Goal: Task Accomplishment & Management: Complete application form

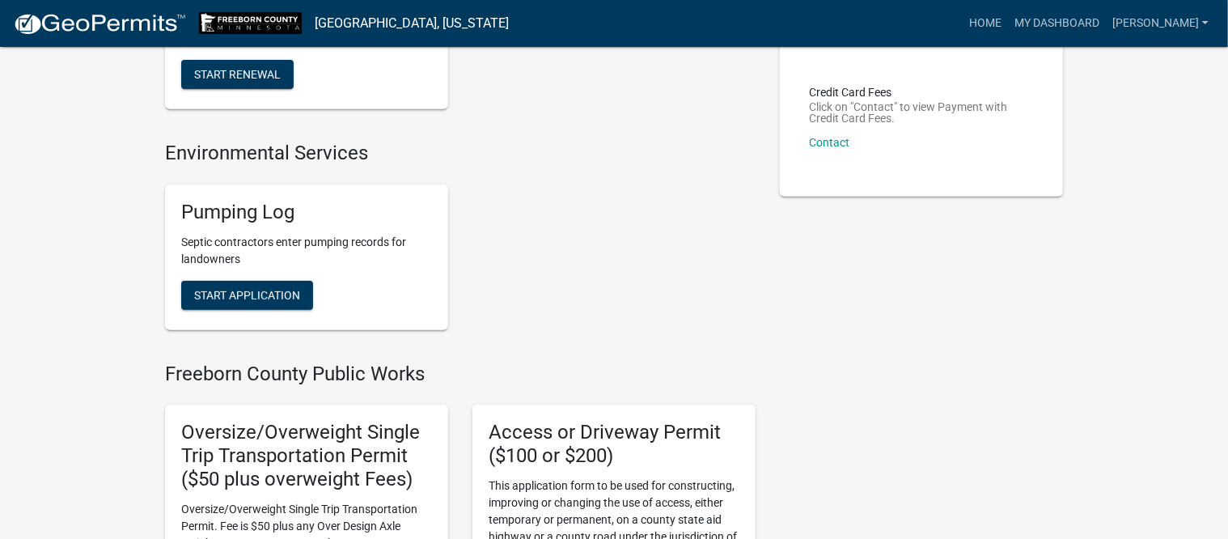
scroll to position [303, 0]
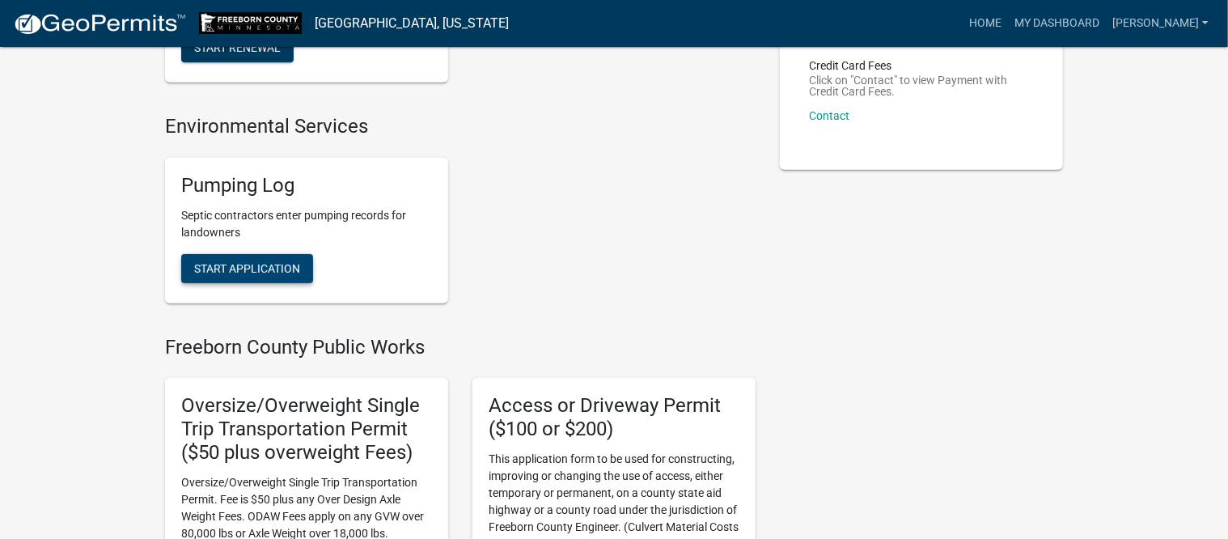
click at [285, 275] on button "Start Application" at bounding box center [247, 268] width 132 height 29
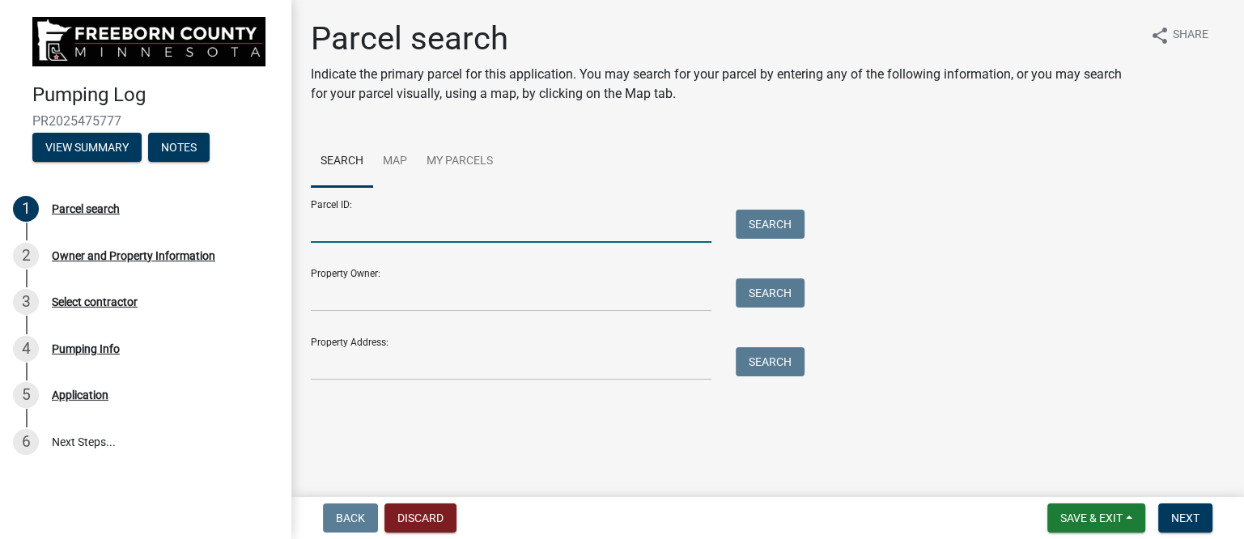
click at [596, 235] on input "Parcel ID:" at bounding box center [511, 226] width 400 height 33
type input "340690280"
click at [782, 223] on button "Search" at bounding box center [769, 224] width 69 height 29
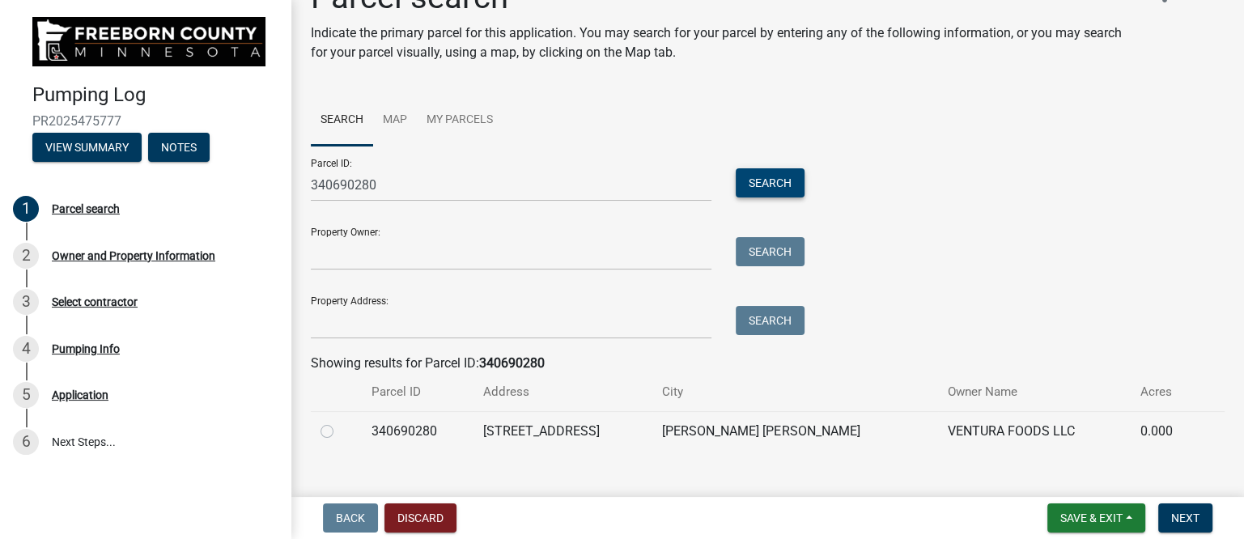
scroll to position [65, 0]
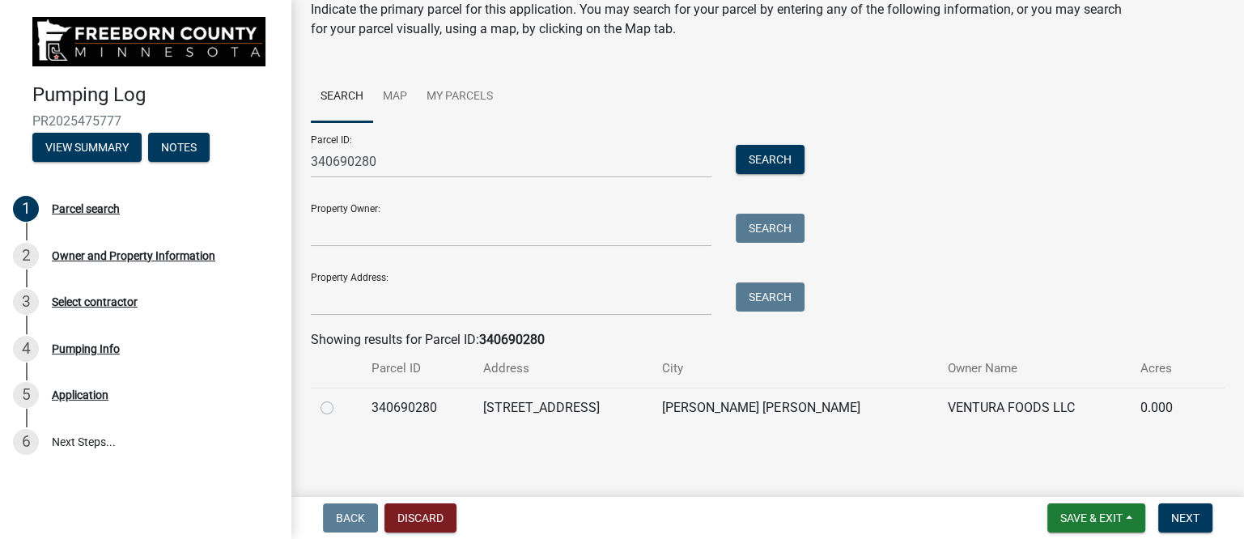
click at [340, 398] on label at bounding box center [340, 398] width 0 height 0
click at [340, 409] on input "radio" at bounding box center [345, 403] width 11 height 11
radio input "true"
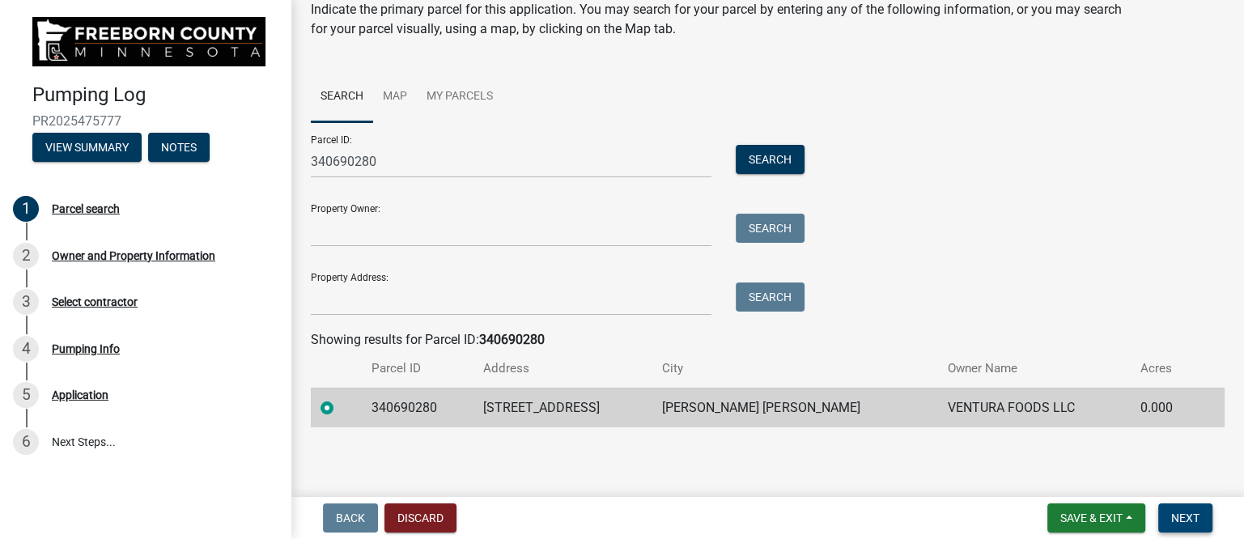
click at [1201, 519] on button "Next" at bounding box center [1185, 517] width 54 height 29
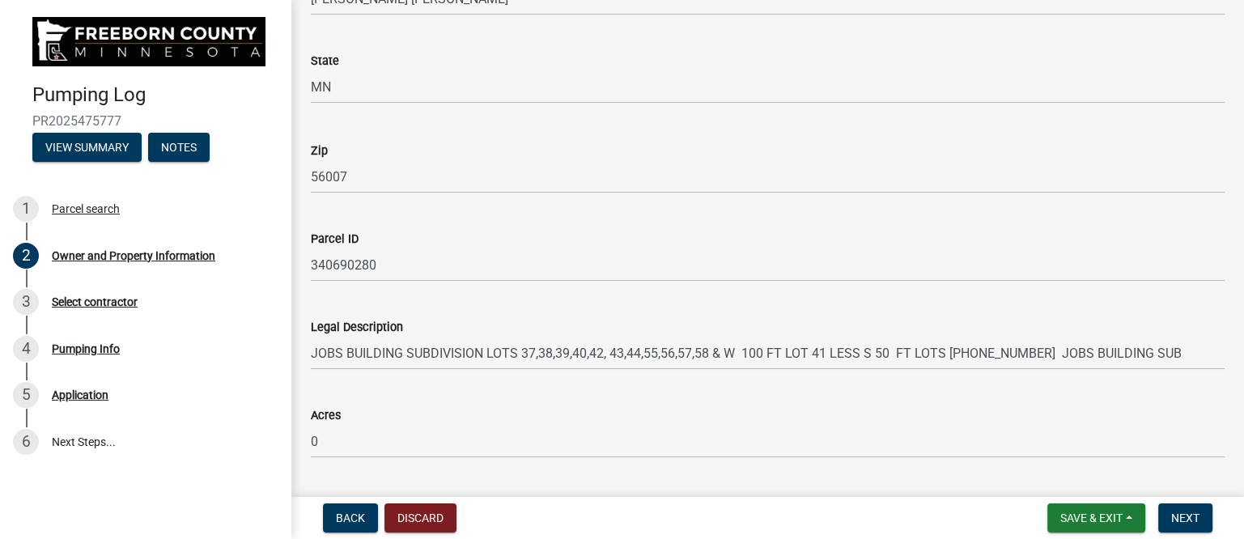
scroll to position [972, 0]
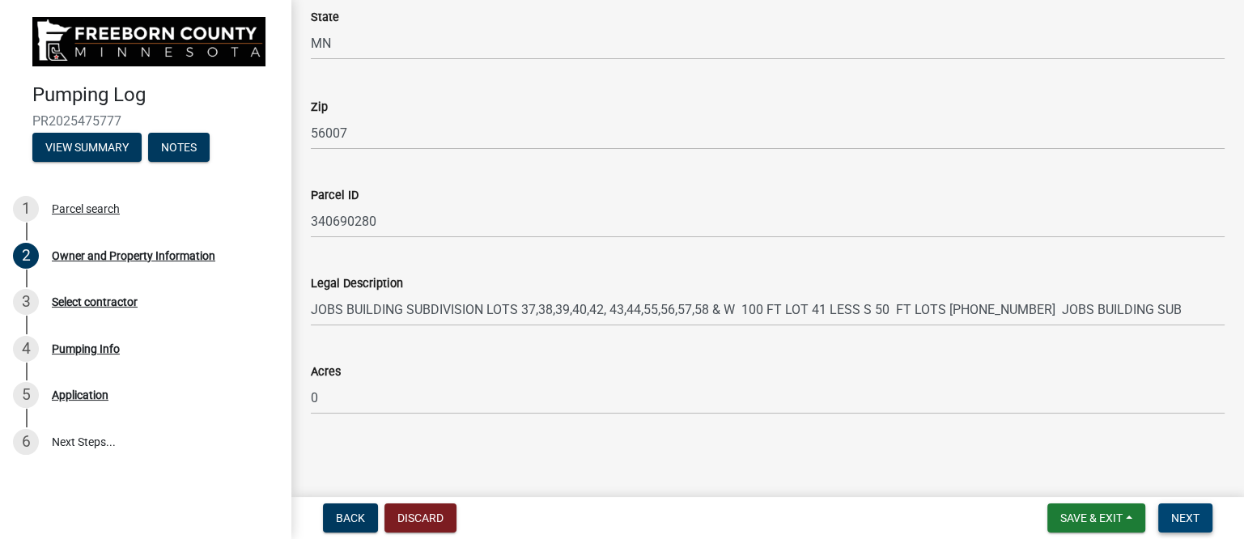
click at [1188, 517] on span "Next" at bounding box center [1185, 517] width 28 height 13
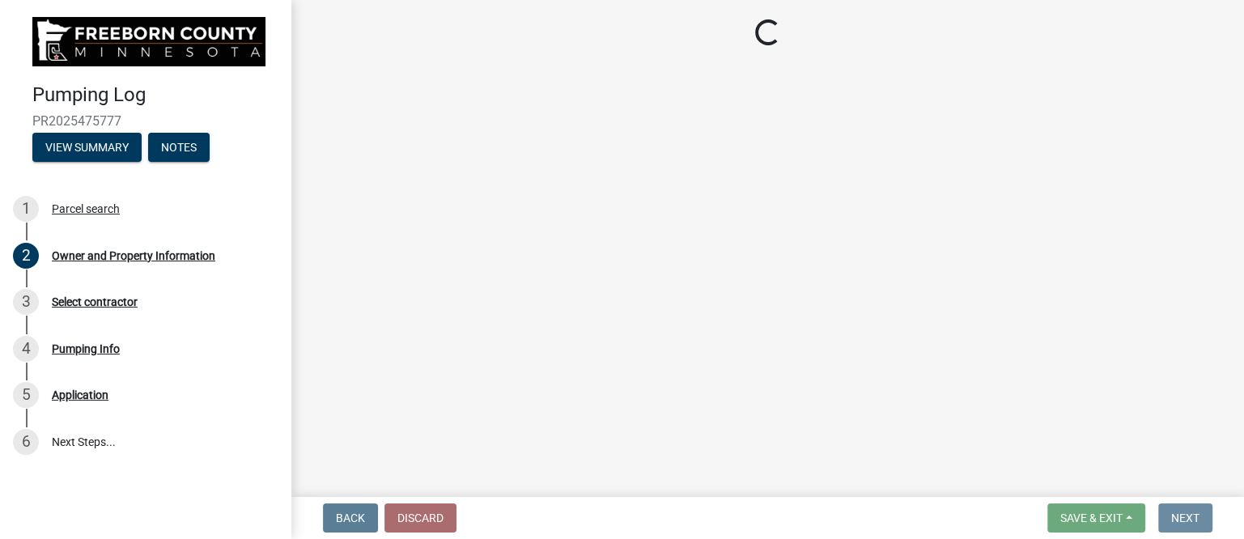
scroll to position [0, 0]
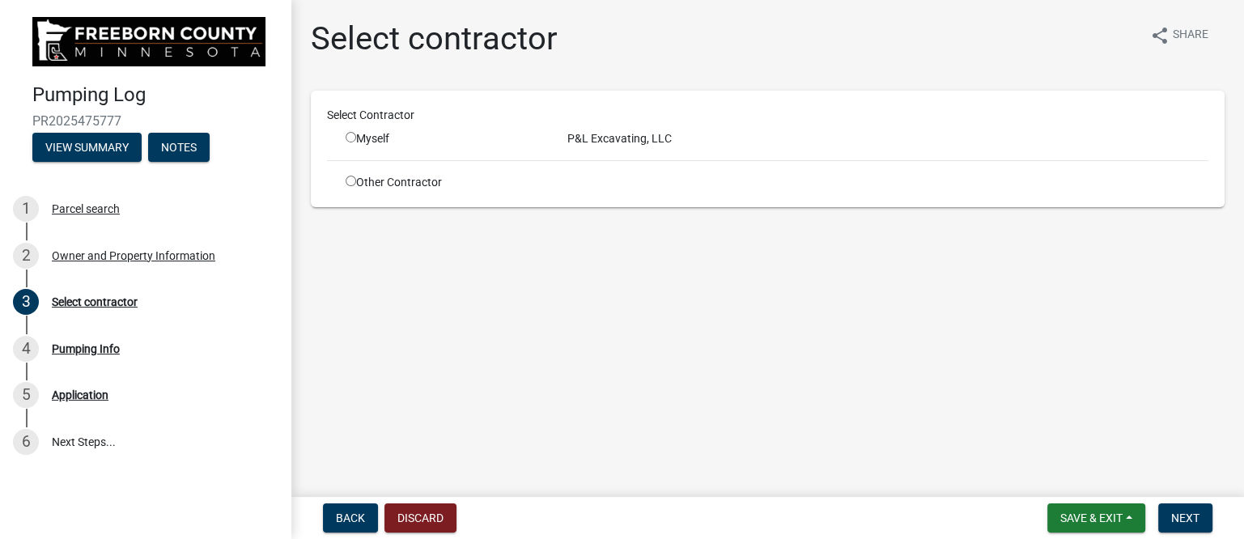
click at [353, 142] on div "Myself" at bounding box center [443, 138] width 197 height 17
click at [350, 136] on input "radio" at bounding box center [350, 137] width 11 height 11
radio input "true"
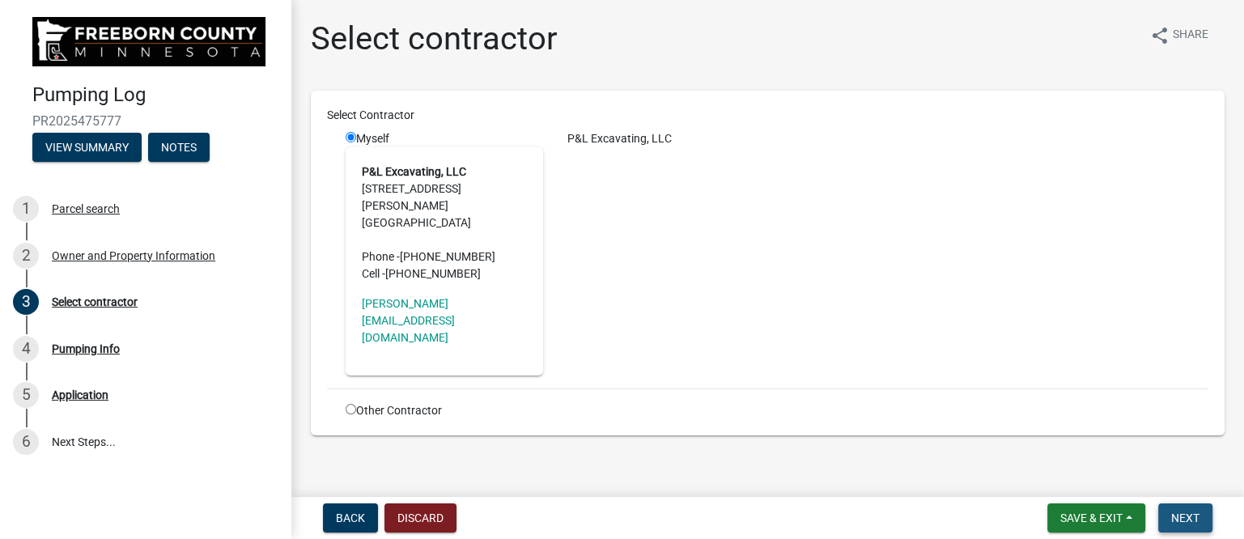
click at [1193, 513] on span "Next" at bounding box center [1185, 517] width 28 height 13
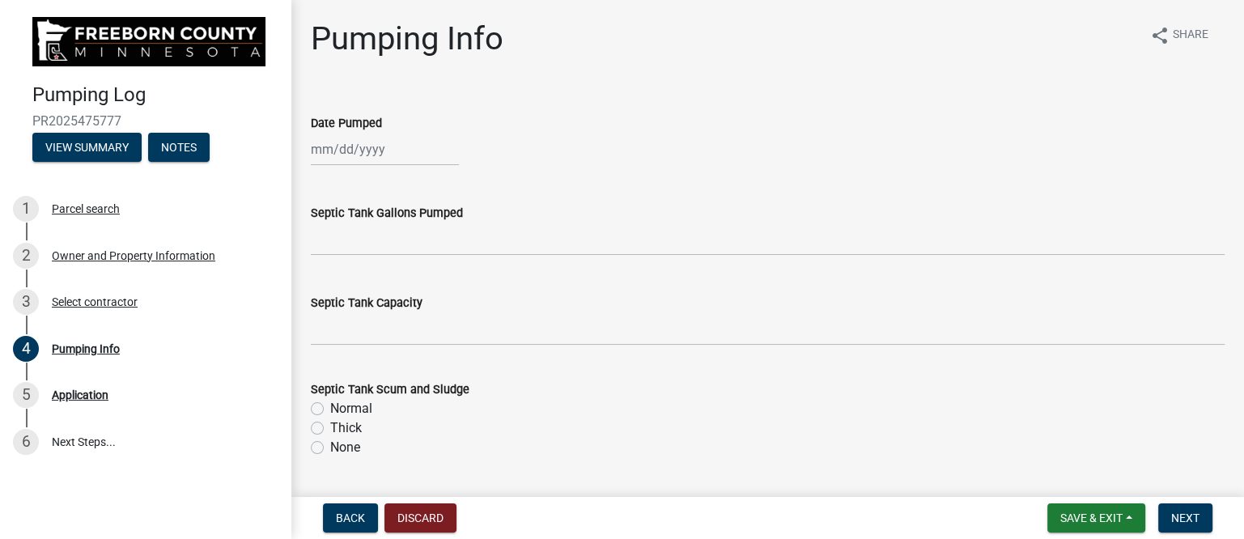
click at [366, 155] on div at bounding box center [385, 149] width 148 height 33
select select "9"
select select "2025"
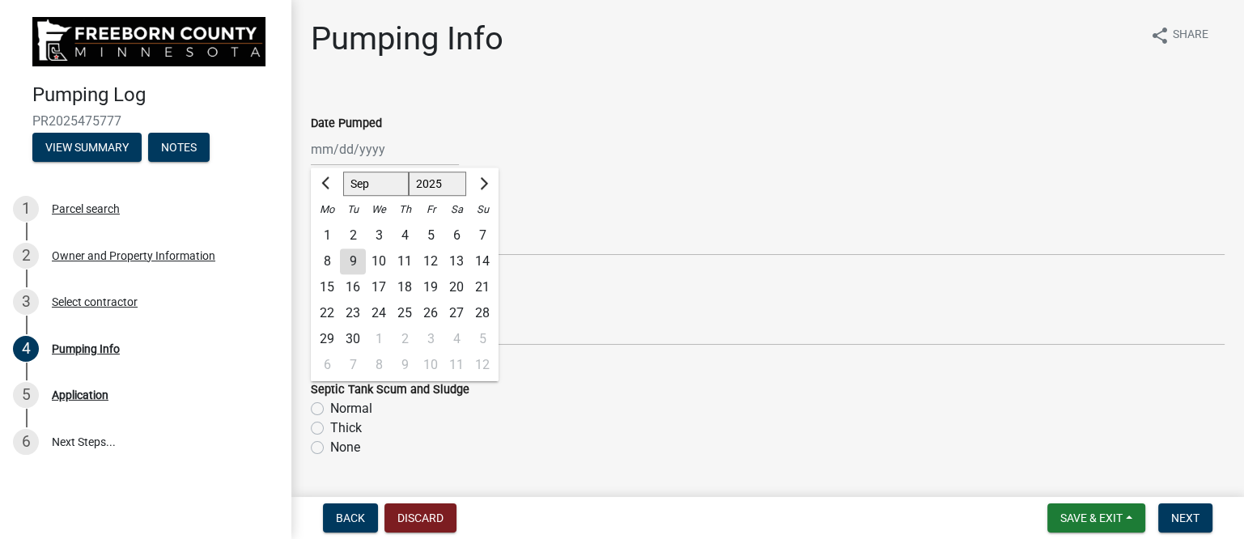
click at [324, 257] on div "8" at bounding box center [327, 261] width 26 height 26
type input "[DATE]"
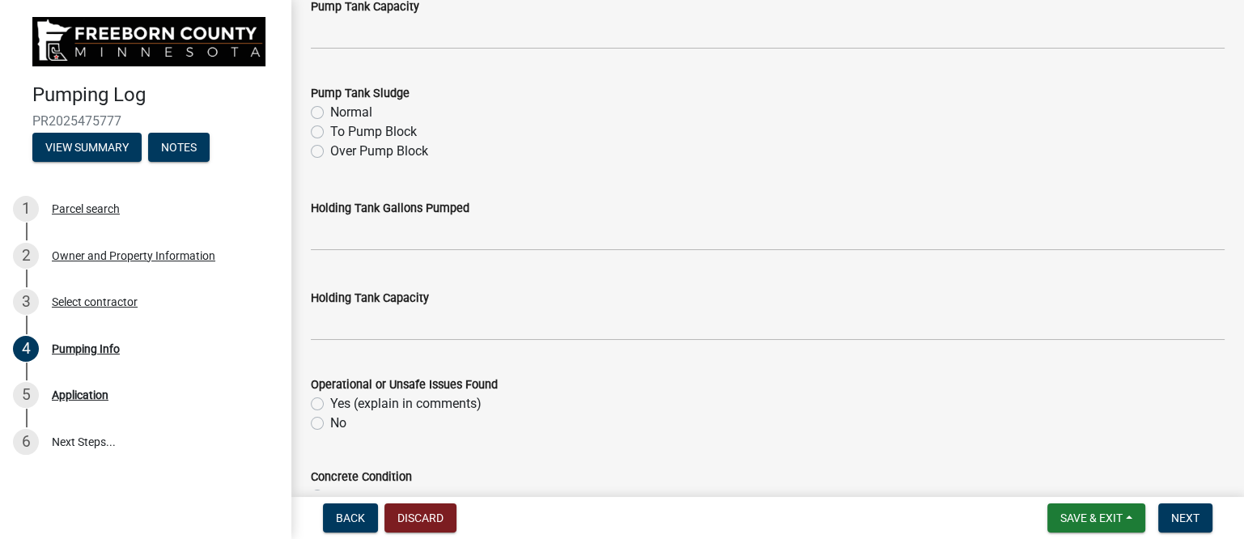
scroll to position [708, 0]
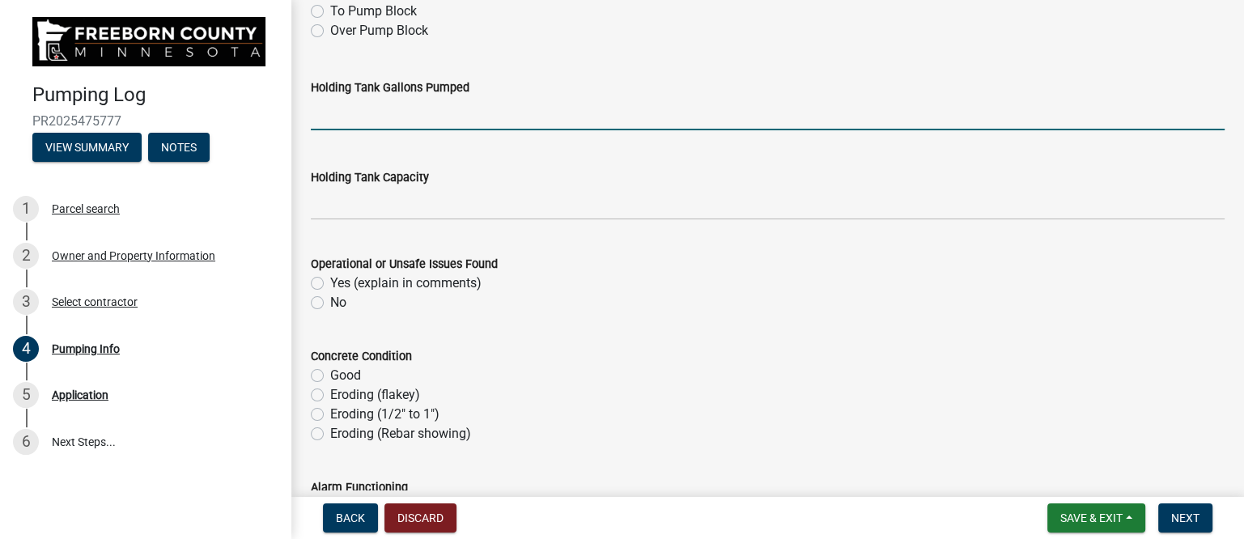
click at [366, 112] on input "text" at bounding box center [767, 113] width 913 height 33
type input "150"
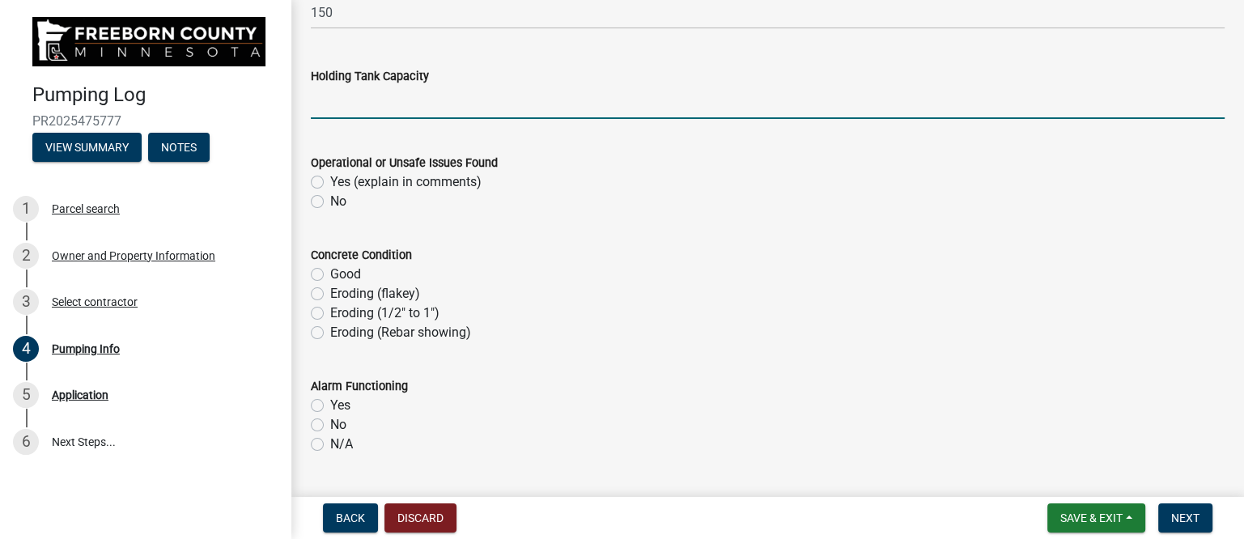
scroll to position [909, 0]
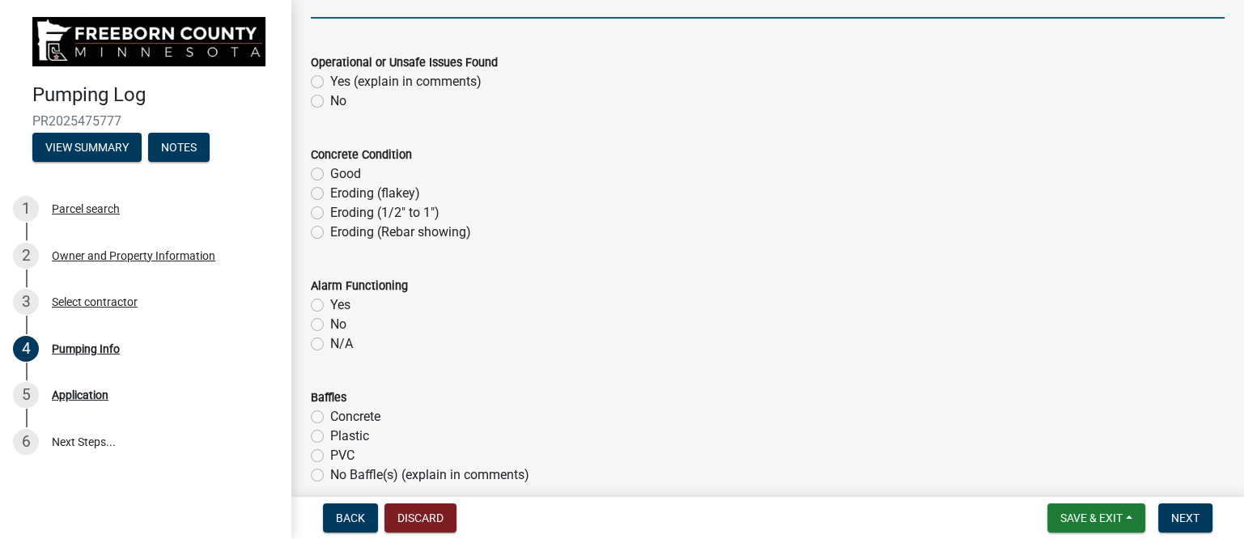
click at [330, 98] on label "No" at bounding box center [338, 100] width 16 height 19
click at [330, 98] on input "No" at bounding box center [335, 96] width 11 height 11
radio input "true"
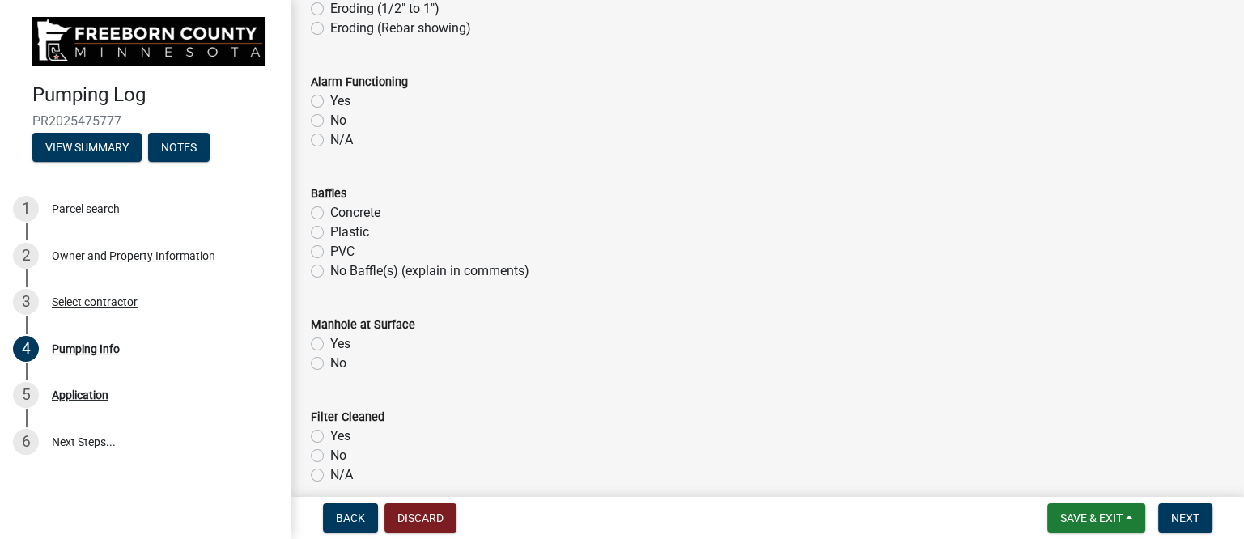
scroll to position [1112, 0]
click at [330, 140] on label "N/A" at bounding box center [341, 140] width 23 height 19
click at [330, 140] on input "N/A" at bounding box center [335, 136] width 11 height 11
radio input "true"
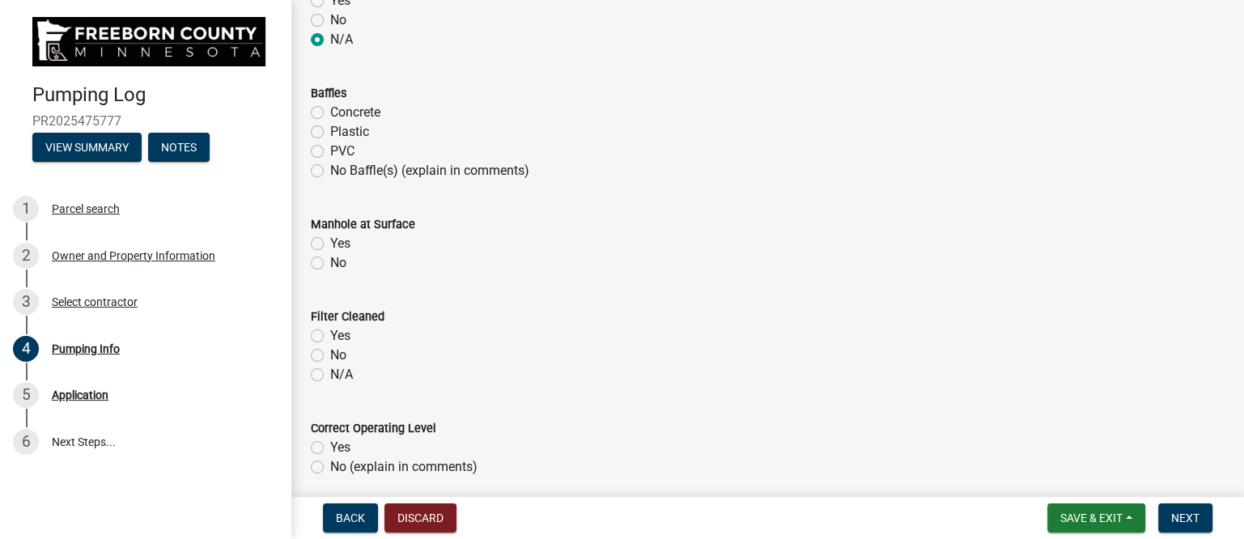
scroll to position [1314, 0]
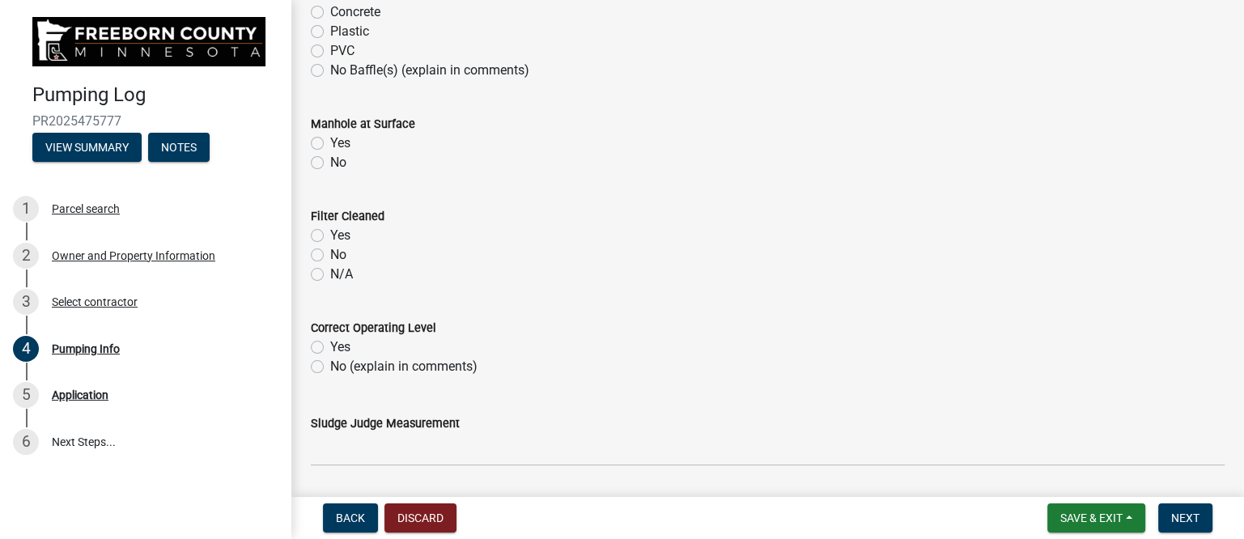
click at [330, 275] on label "N/A" at bounding box center [341, 274] width 23 height 19
click at [330, 275] on input "N/A" at bounding box center [335, 270] width 11 height 11
radio input "true"
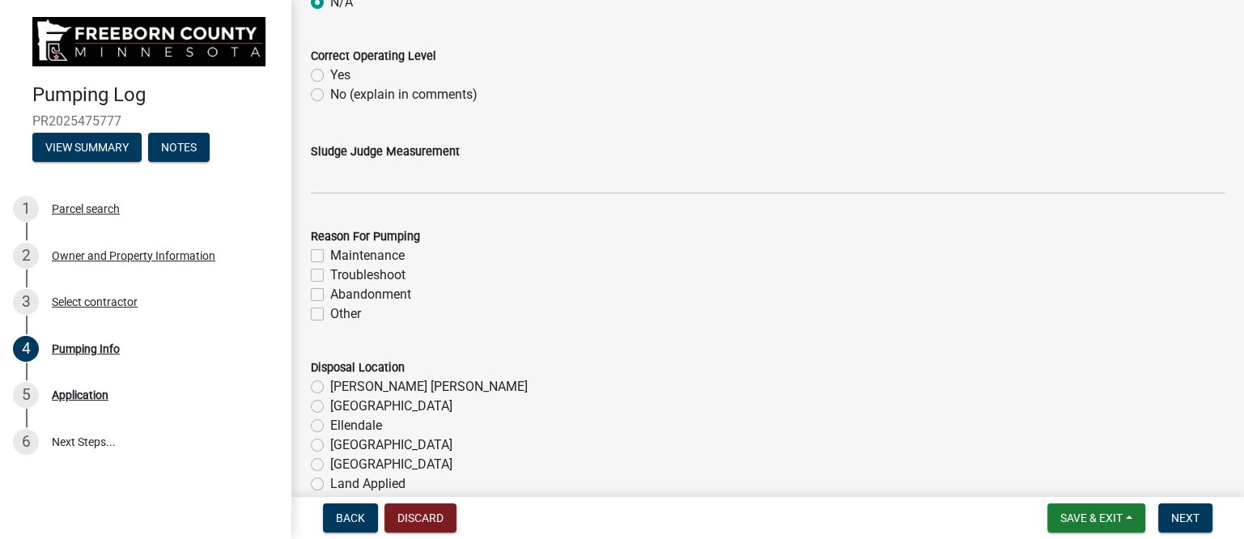
scroll to position [1618, 0]
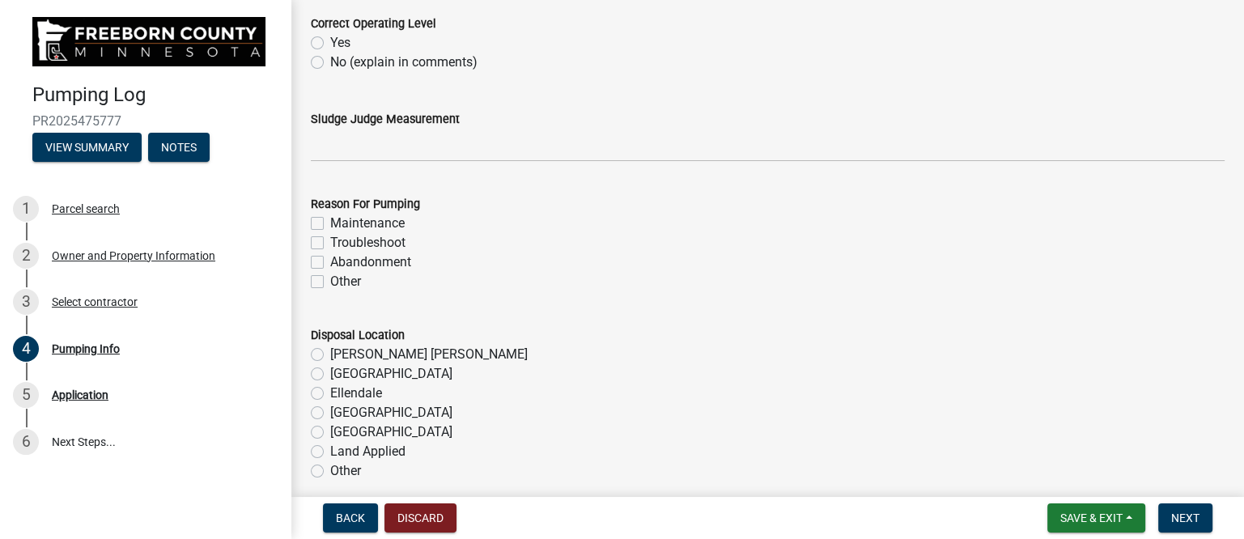
click at [330, 41] on label "Yes" at bounding box center [340, 42] width 20 height 19
click at [330, 41] on input "Yes" at bounding box center [335, 38] width 11 height 11
radio input "true"
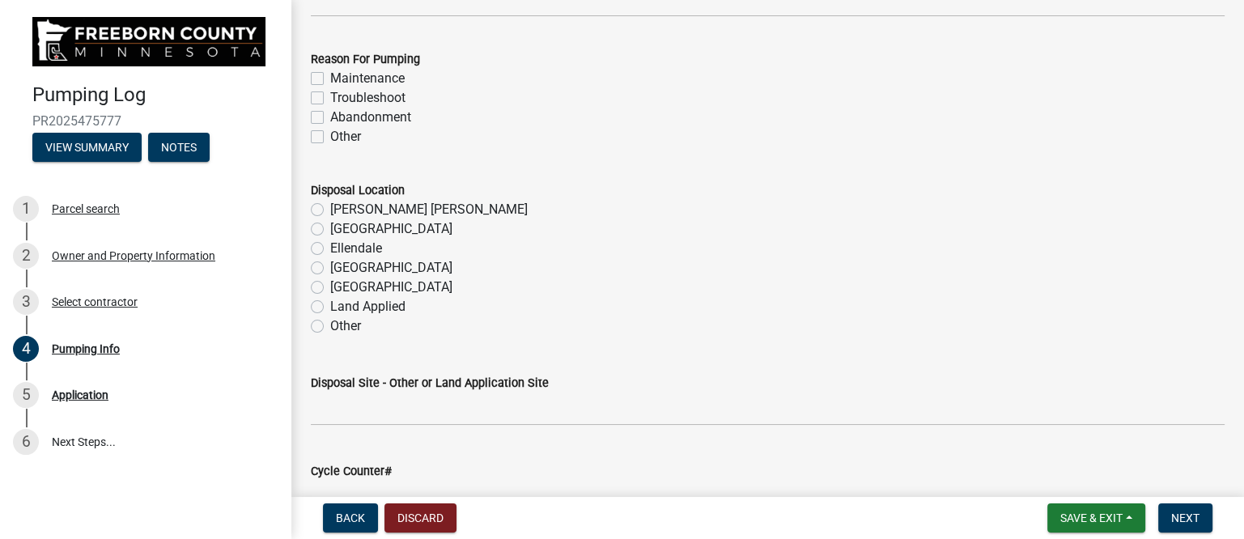
scroll to position [1718, 0]
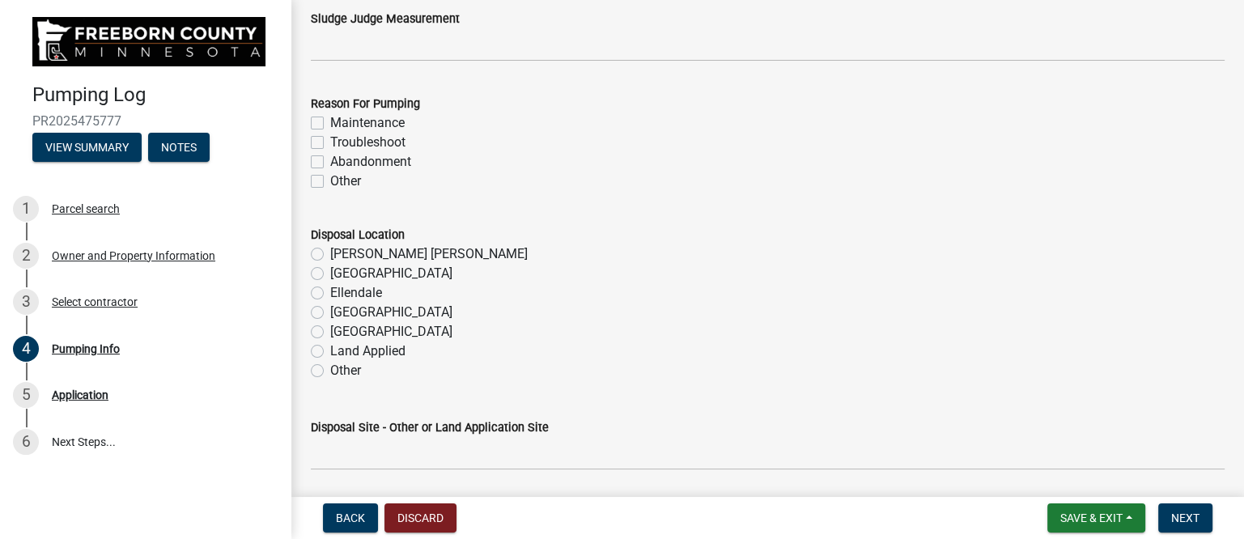
click at [330, 120] on label "Maintenance" at bounding box center [367, 122] width 74 height 19
click at [330, 120] on input "Maintenance" at bounding box center [335, 118] width 11 height 11
checkbox input "true"
checkbox input "false"
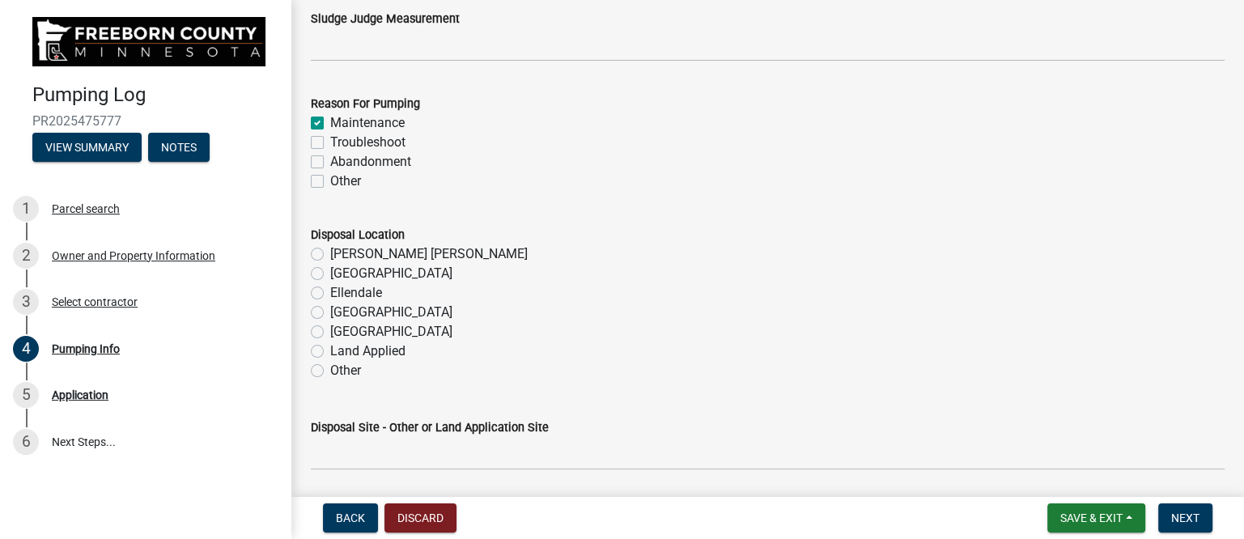
checkbox input "false"
click at [330, 251] on label "[PERSON_NAME] [PERSON_NAME]" at bounding box center [428, 253] width 197 height 19
click at [330, 251] on input "[PERSON_NAME] [PERSON_NAME]" at bounding box center [335, 249] width 11 height 11
radio input "true"
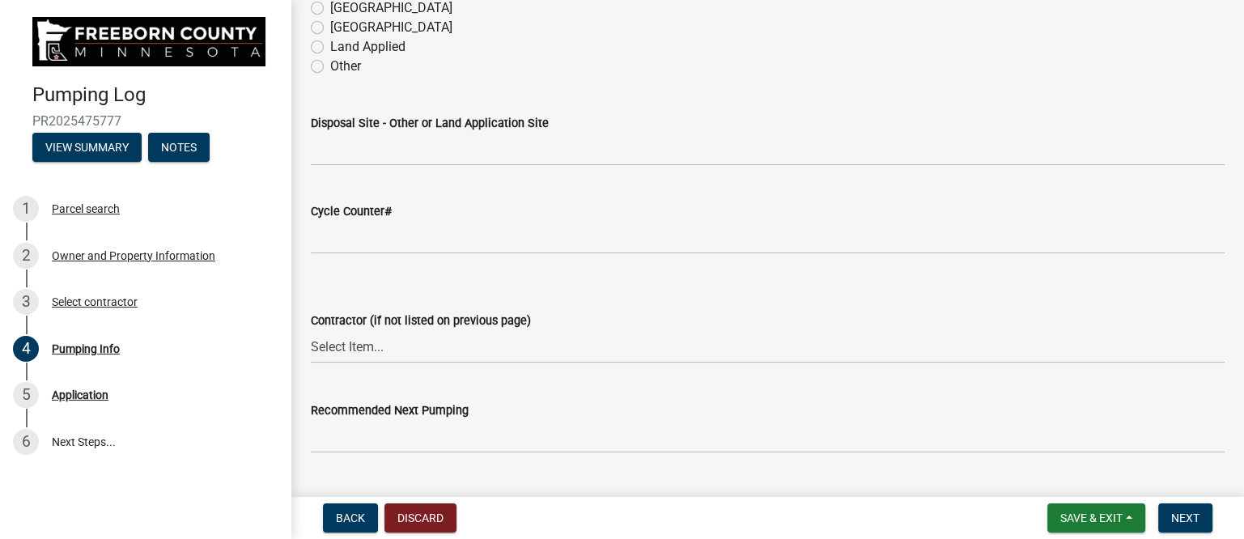
scroll to position [2123, 0]
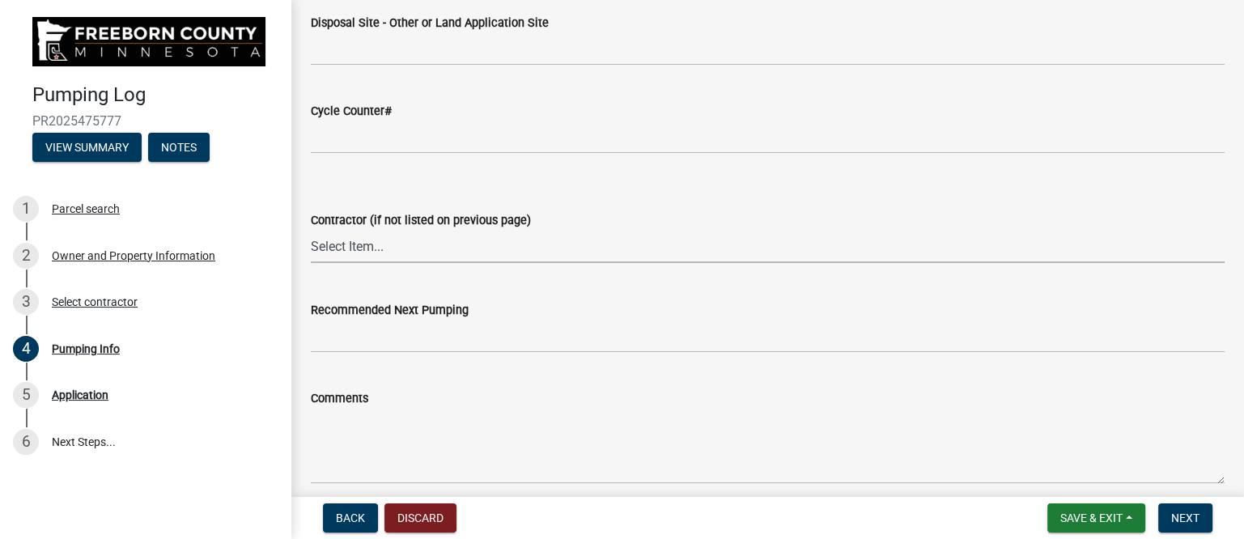
click at [390, 248] on select "Select Item... P & L Excavating Precision Septic Services [PERSON_NAME] Excavat…" at bounding box center [767, 246] width 913 height 33
click at [311, 230] on select "Select Item... P & L Excavating Precision Septic Services [PERSON_NAME] Excavat…" at bounding box center [767, 246] width 913 height 33
select select "a4b440af-86cc-4e74-8744-b4ec83ffff55"
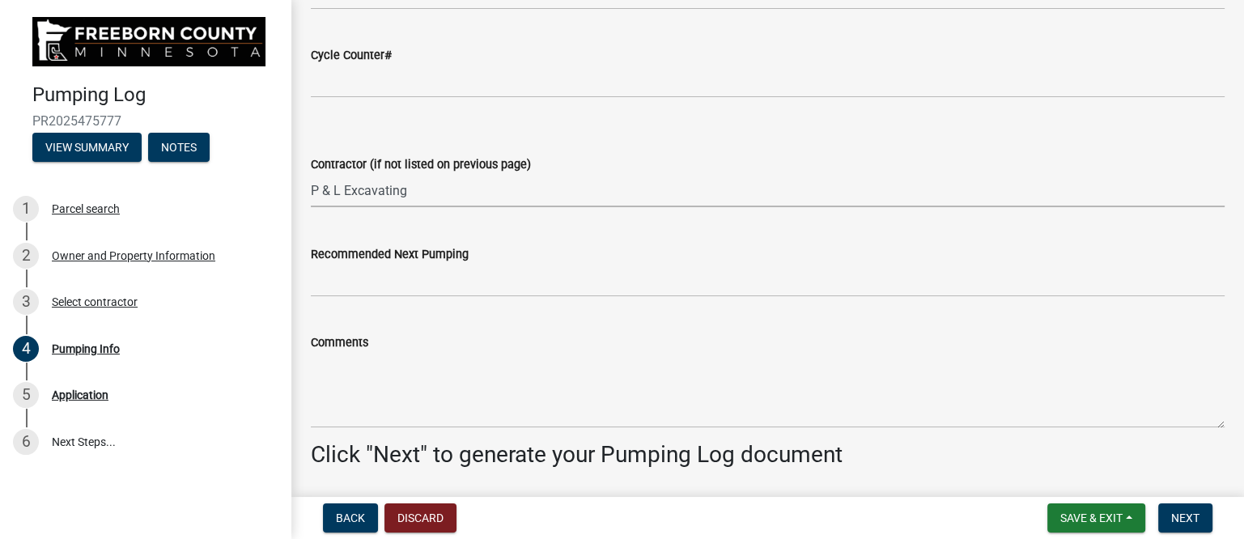
scroll to position [2233, 0]
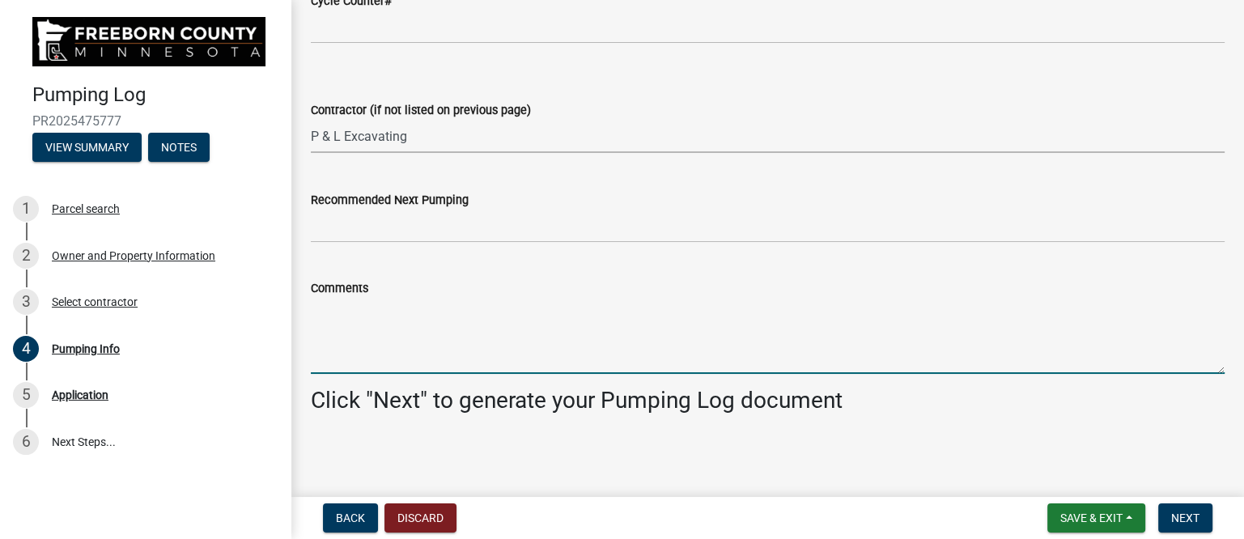
click at [352, 336] on textarea "Comments" at bounding box center [767, 336] width 913 height 76
type textarea "Pumped portable trailer holding tank."
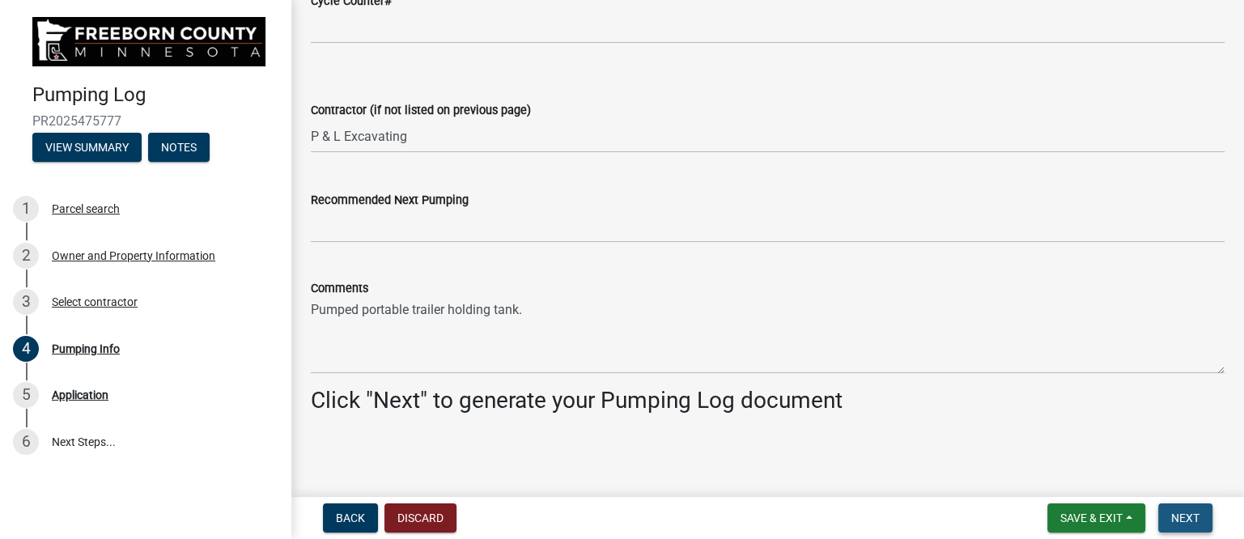
click at [1167, 511] on button "Next" at bounding box center [1185, 517] width 54 height 29
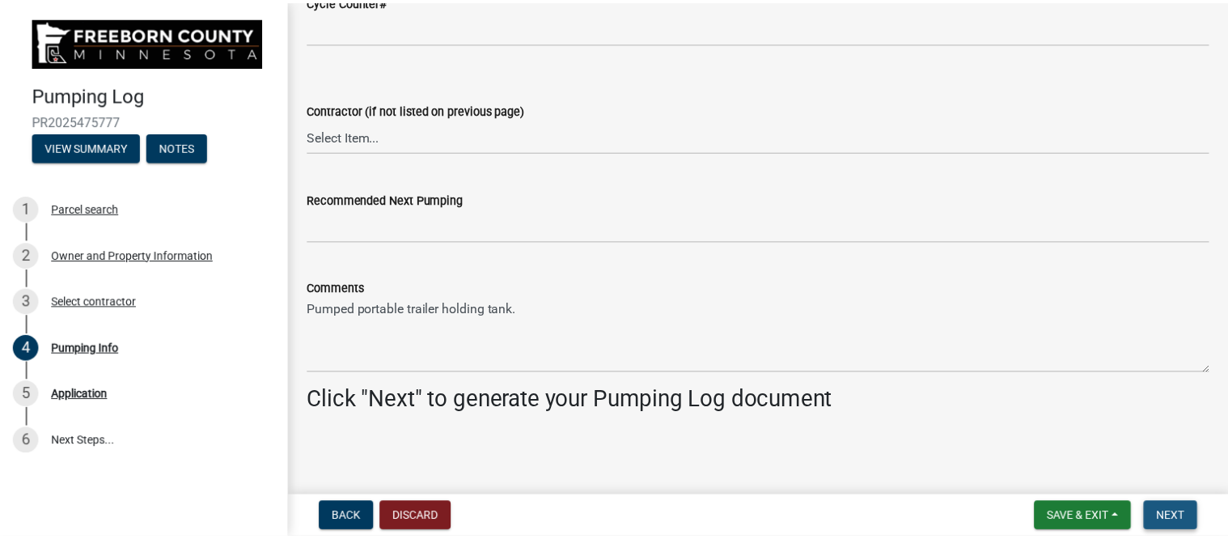
scroll to position [0, 0]
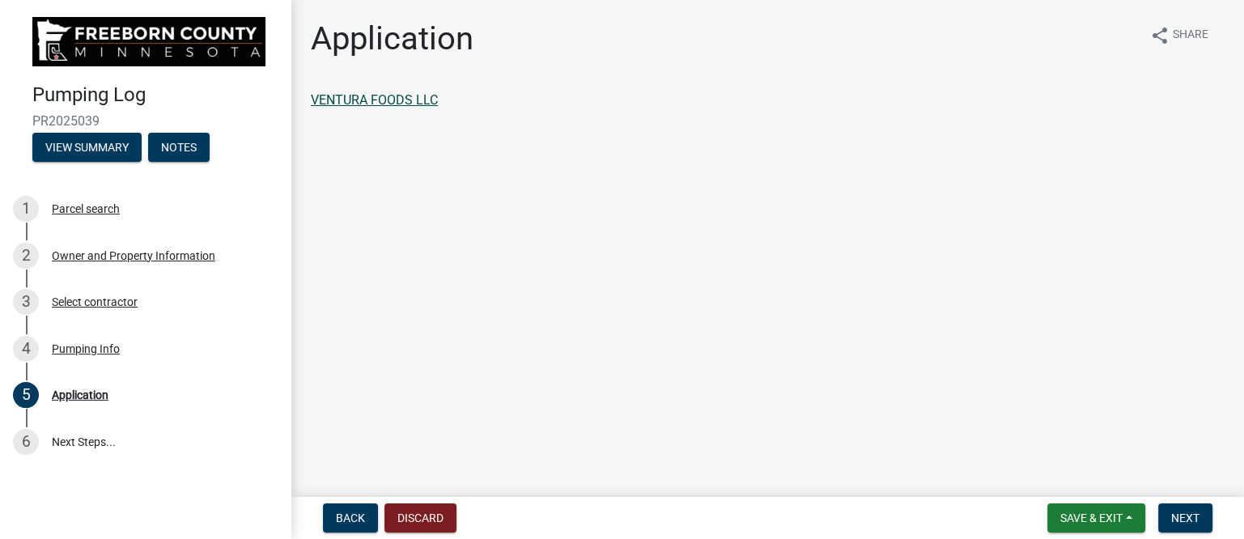
click at [368, 100] on link "VENTURA FOODS LLC" at bounding box center [374, 99] width 127 height 15
click at [1188, 511] on span "Next" at bounding box center [1185, 517] width 28 height 13
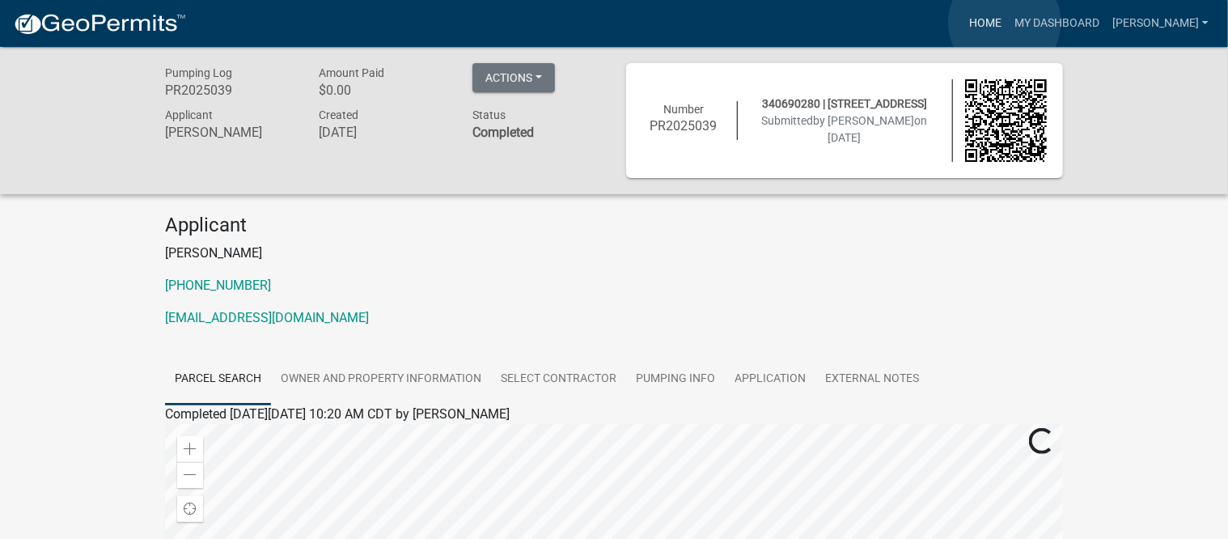
click at [1005, 23] on link "Home" at bounding box center [985, 23] width 45 height 31
